Goal: Task Accomplishment & Management: Complete application form

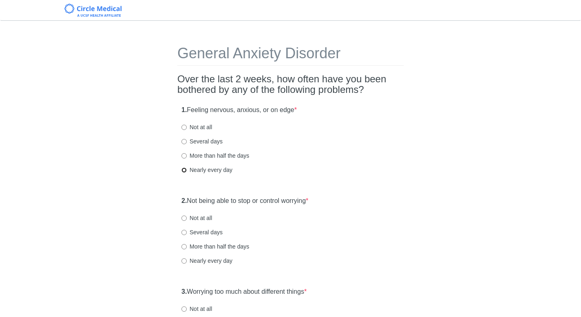
click at [183, 169] on input "Nearly every day" at bounding box center [184, 170] width 5 height 5
radio input "true"
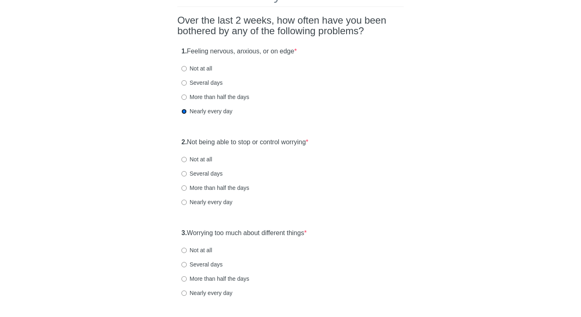
scroll to position [63, 0]
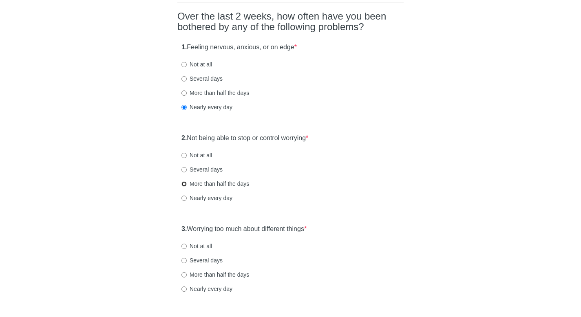
click at [185, 184] on input "More than half the days" at bounding box center [184, 184] width 5 height 5
radio input "true"
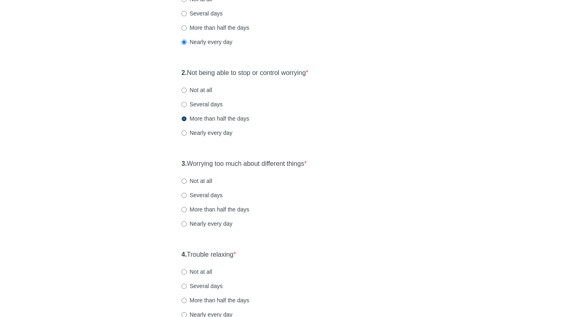
scroll to position [175, 0]
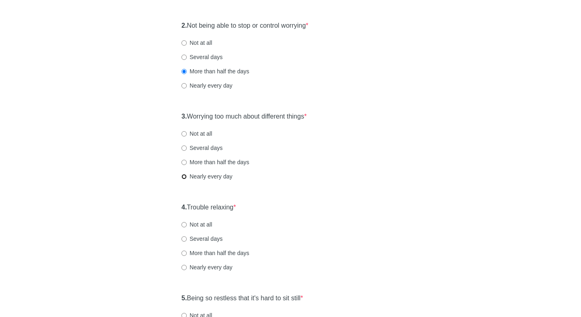
click at [185, 175] on input "Nearly every day" at bounding box center [184, 176] width 5 height 5
radio input "true"
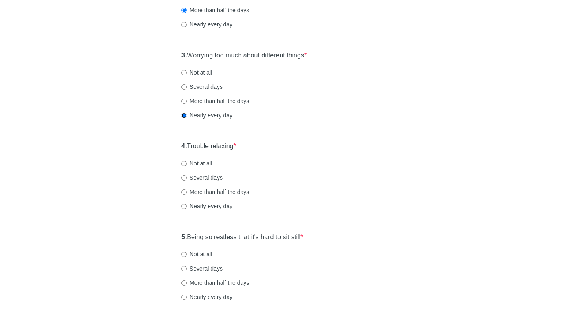
scroll to position [244, 0]
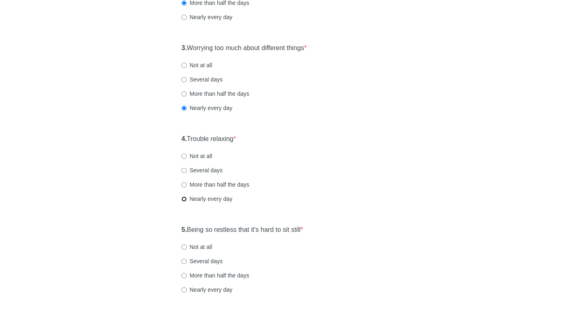
click at [182, 200] on input "Nearly every day" at bounding box center [184, 199] width 5 height 5
radio input "true"
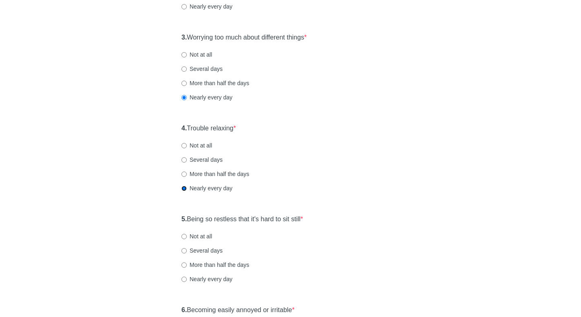
scroll to position [273, 0]
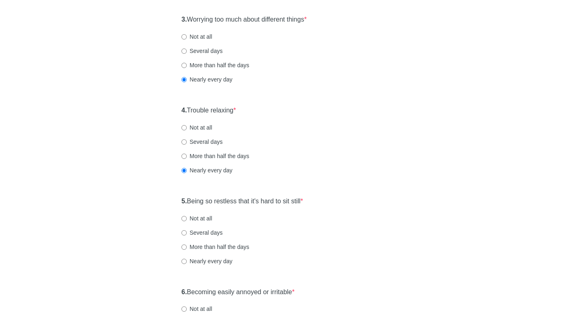
click at [190, 247] on label "More than half the days" at bounding box center [216, 247] width 68 height 8
click at [187, 247] on input "More than half the days" at bounding box center [184, 247] width 5 height 5
radio input "true"
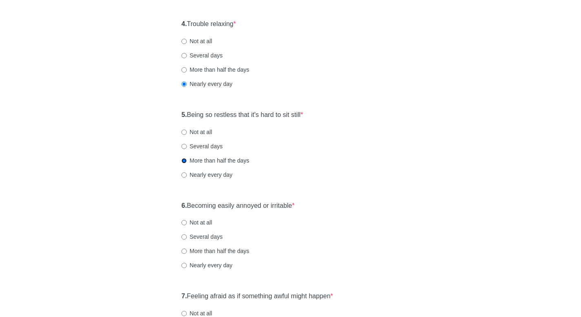
scroll to position [426, 0]
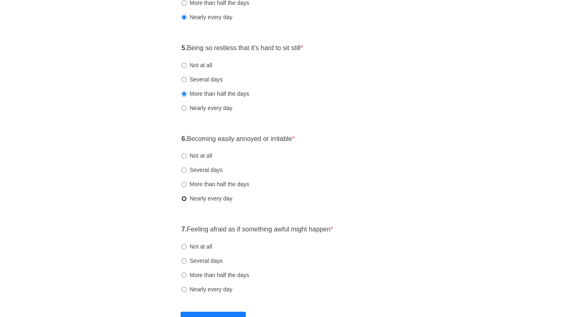
click at [184, 197] on input "Nearly every day" at bounding box center [184, 198] width 5 height 5
radio input "true"
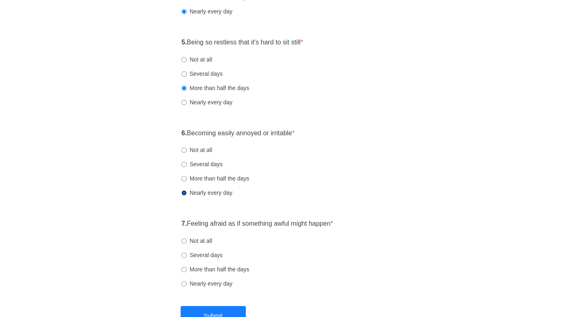
scroll to position [484, 0]
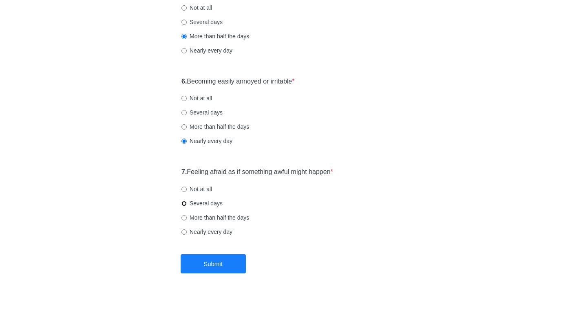
click at [184, 205] on input "Several days" at bounding box center [184, 203] width 5 height 5
radio input "true"
click at [217, 263] on button "Submit" at bounding box center [213, 264] width 65 height 19
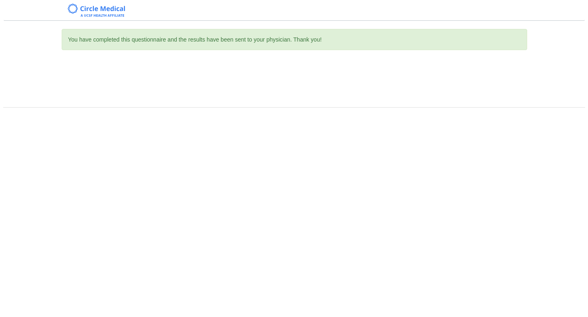
scroll to position [0, 0]
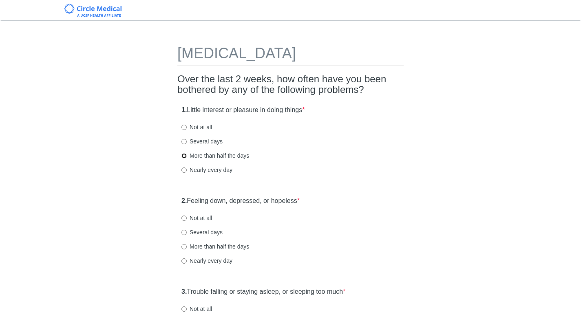
click at [182, 158] on input "More than half the days" at bounding box center [184, 155] width 5 height 5
radio input "true"
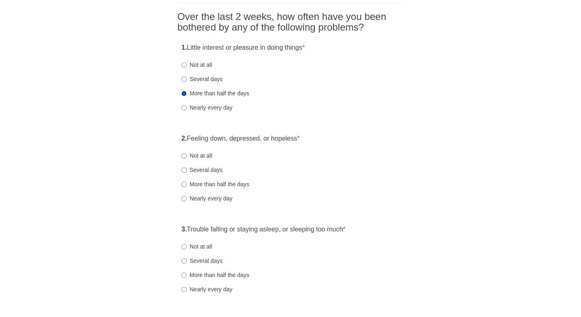
scroll to position [78, 0]
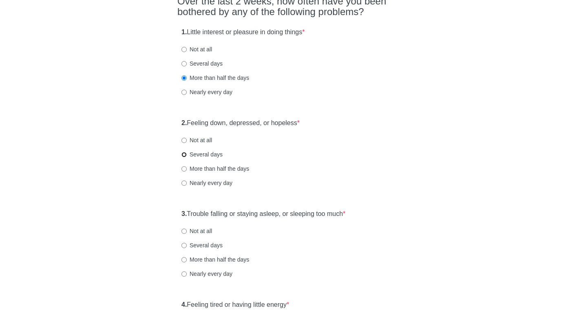
click at [184, 155] on input "Several days" at bounding box center [184, 154] width 5 height 5
radio input "true"
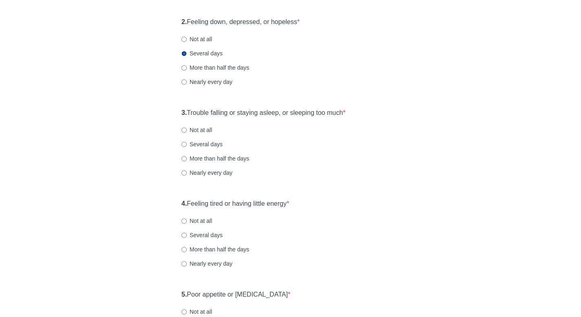
scroll to position [187, 0]
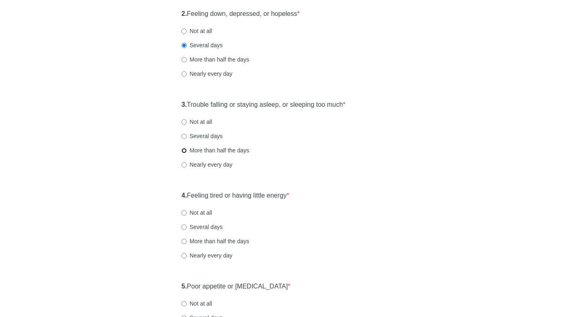
click at [186, 150] on input "More than half the days" at bounding box center [184, 150] width 5 height 5
radio input "true"
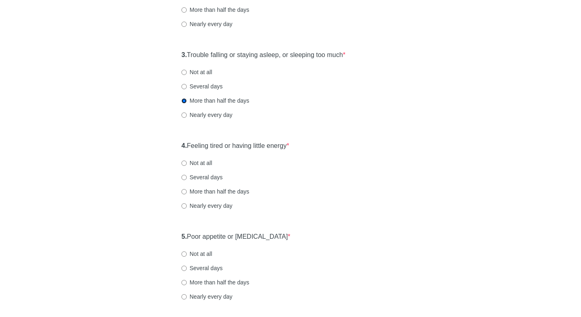
scroll to position [242, 0]
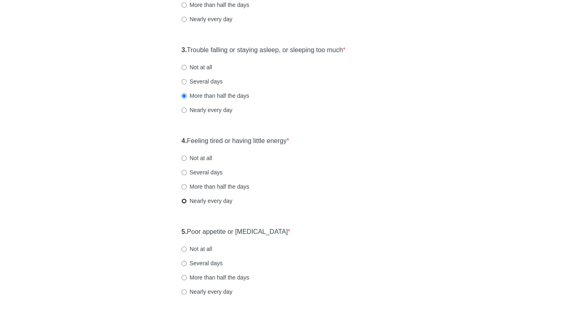
click at [185, 202] on input "Nearly every day" at bounding box center [184, 201] width 5 height 5
radio input "true"
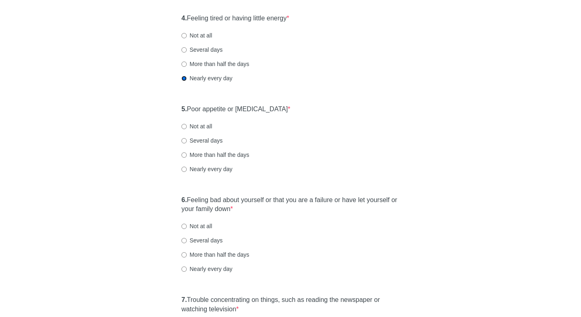
scroll to position [365, 0]
click at [183, 142] on input "Several days" at bounding box center [184, 140] width 5 height 5
radio input "true"
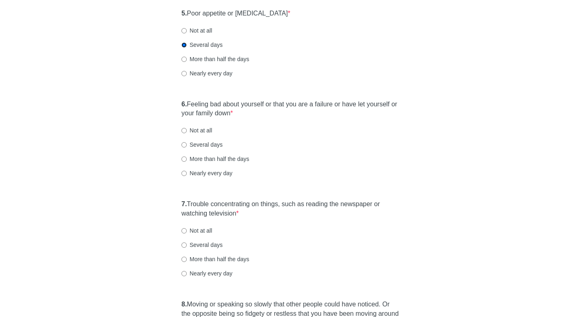
scroll to position [497, 0]
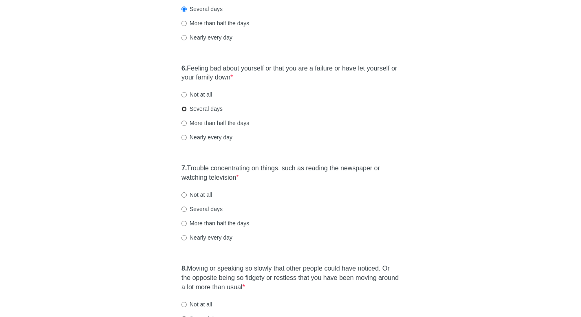
click at [186, 111] on input "Several days" at bounding box center [184, 108] width 5 height 5
radio input "true"
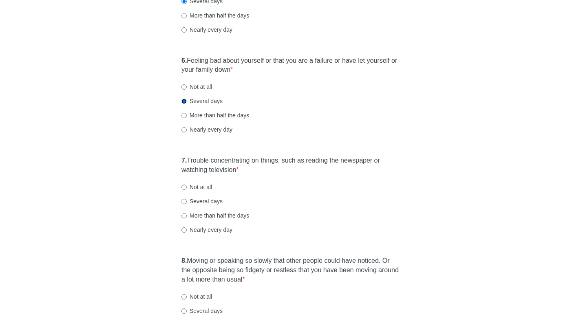
scroll to position [506, 0]
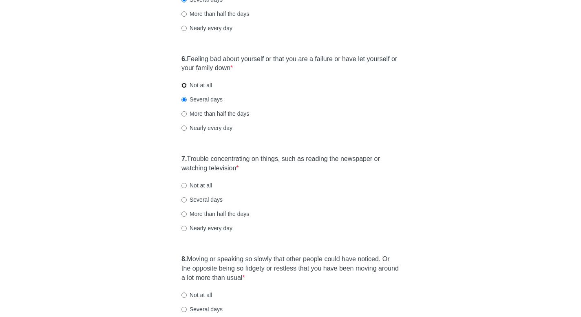
click at [186, 87] on input "Not at all" at bounding box center [184, 85] width 5 height 5
radio input "true"
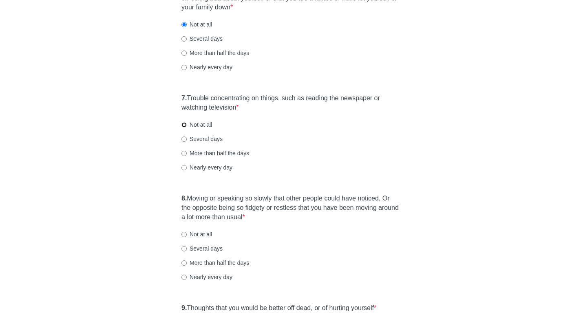
click at [184, 124] on input "Not at all" at bounding box center [184, 124] width 5 height 5
radio input "true"
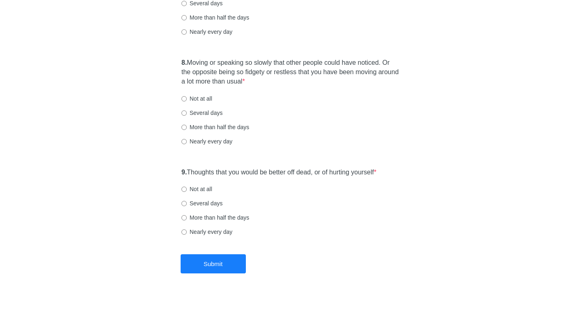
scroll to position [703, 0]
click at [184, 112] on input "Several days" at bounding box center [184, 112] width 5 height 5
radio input "true"
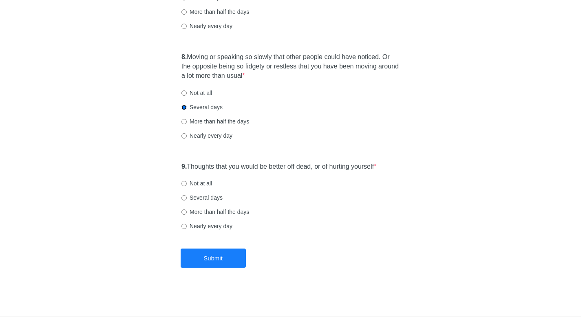
scroll to position [708, 0]
click at [187, 184] on label "Not at all" at bounding box center [197, 184] width 31 height 8
click at [187, 184] on input "Not at all" at bounding box center [184, 183] width 5 height 5
radio input "true"
click at [216, 264] on button "Submit" at bounding box center [213, 258] width 65 height 19
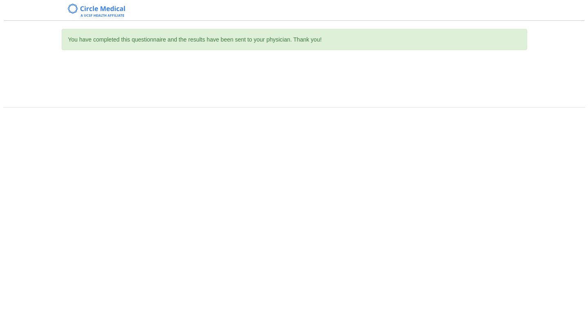
scroll to position [0, 0]
